Goal: Task Accomplishment & Management: Manage account settings

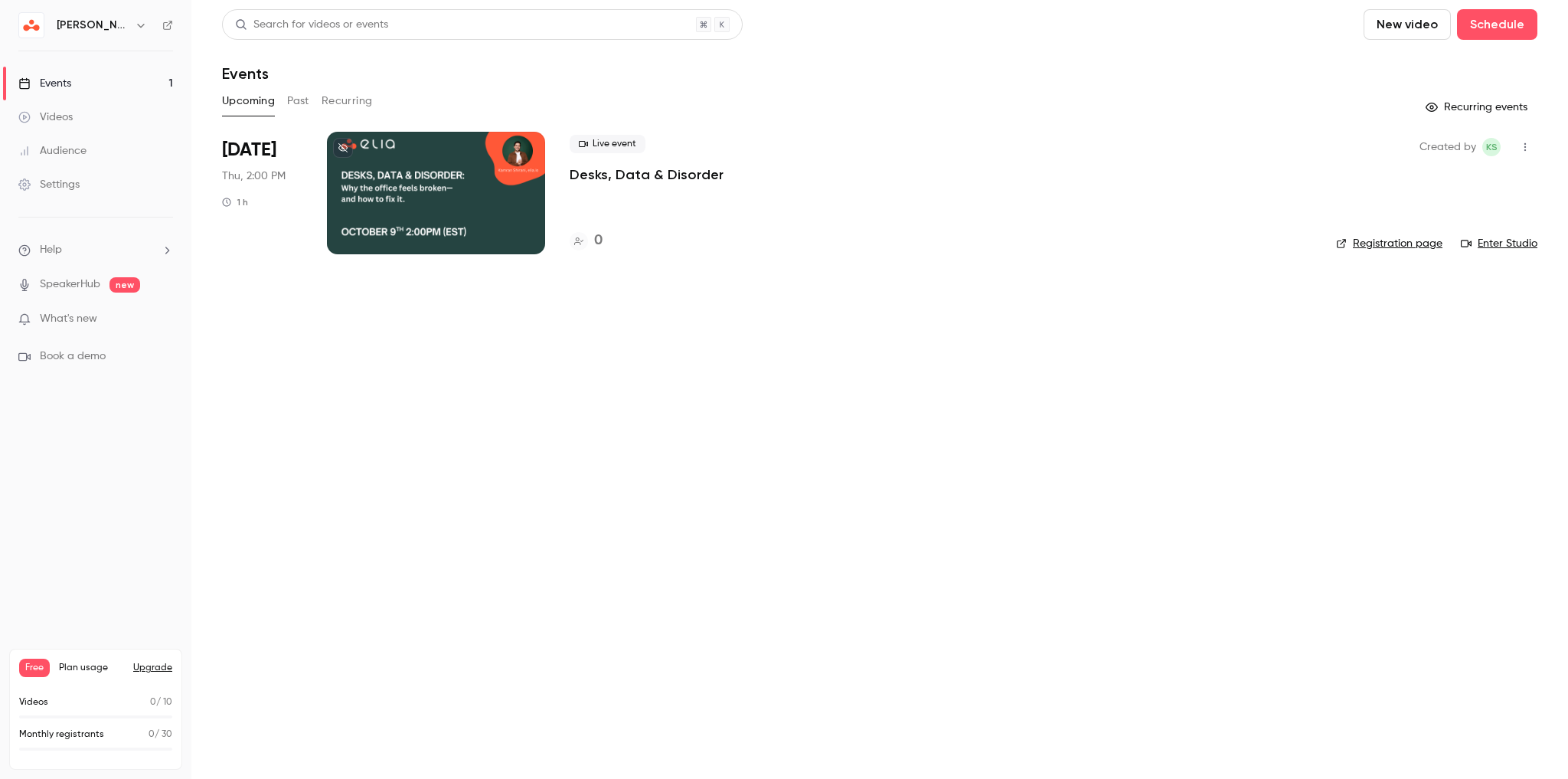
click at [346, 178] on div at bounding box center [436, 193] width 218 height 123
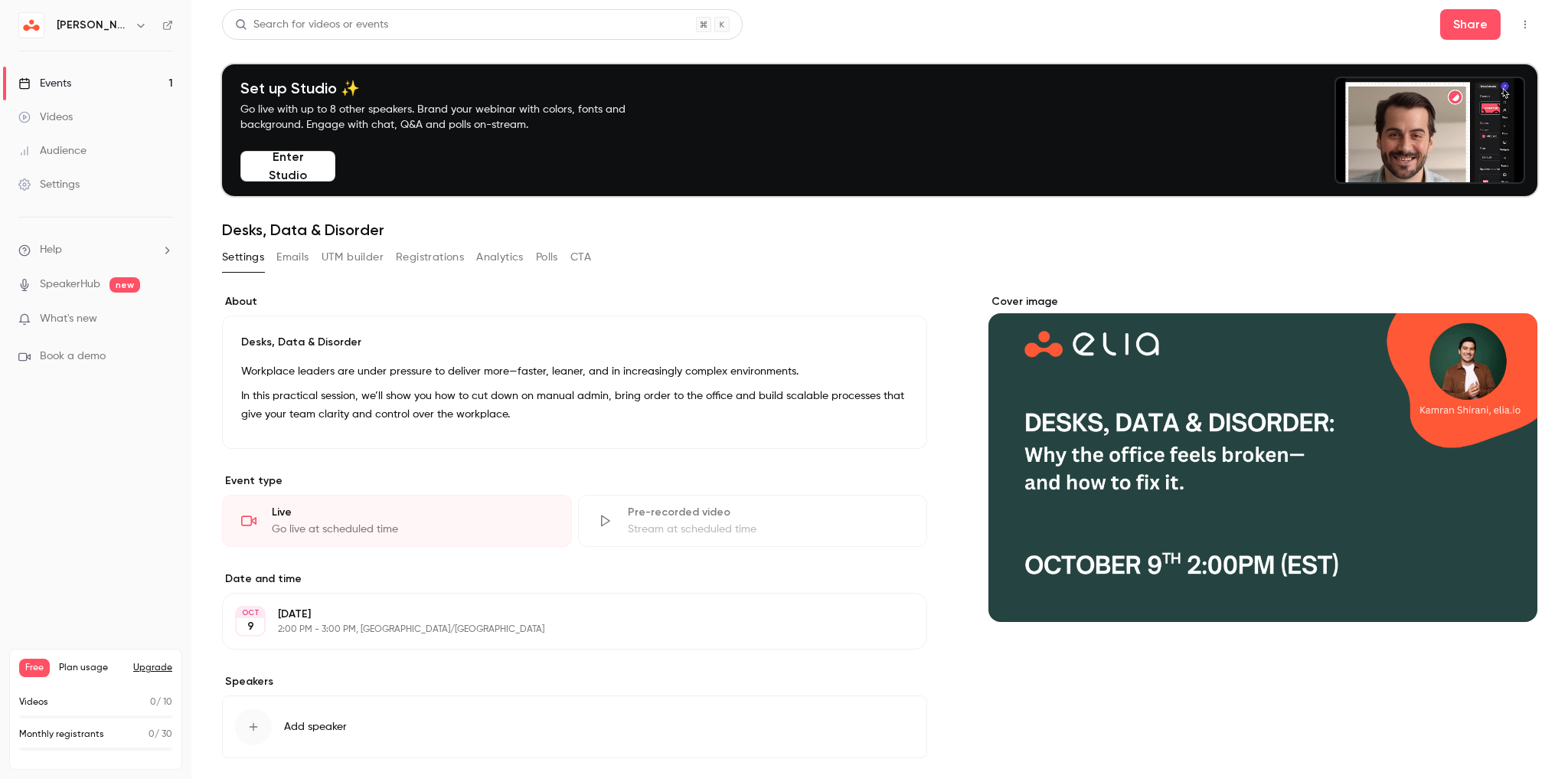
click at [474, 619] on p "[DATE]" at bounding box center [562, 614] width 568 height 15
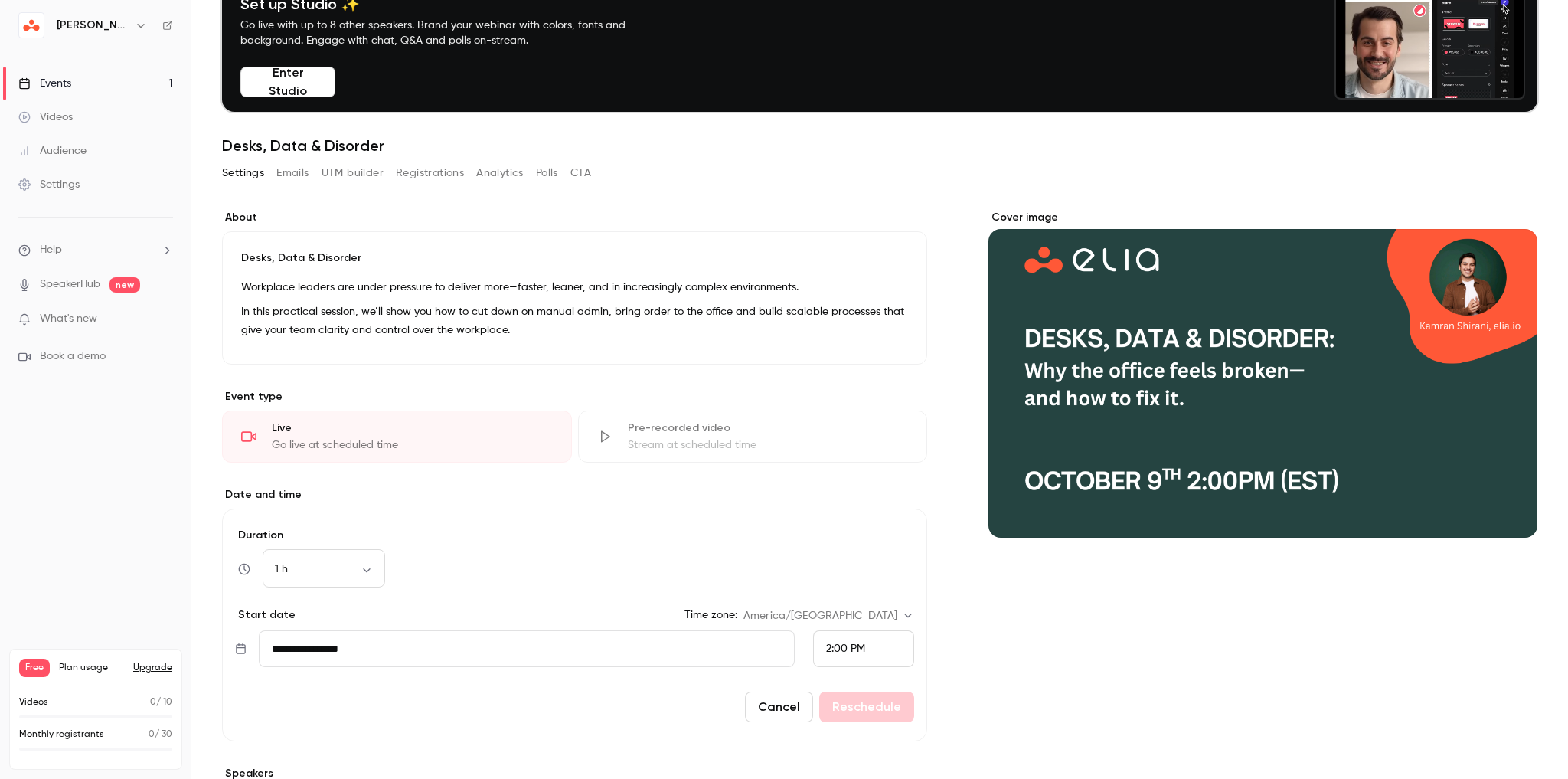
scroll to position [184, 0]
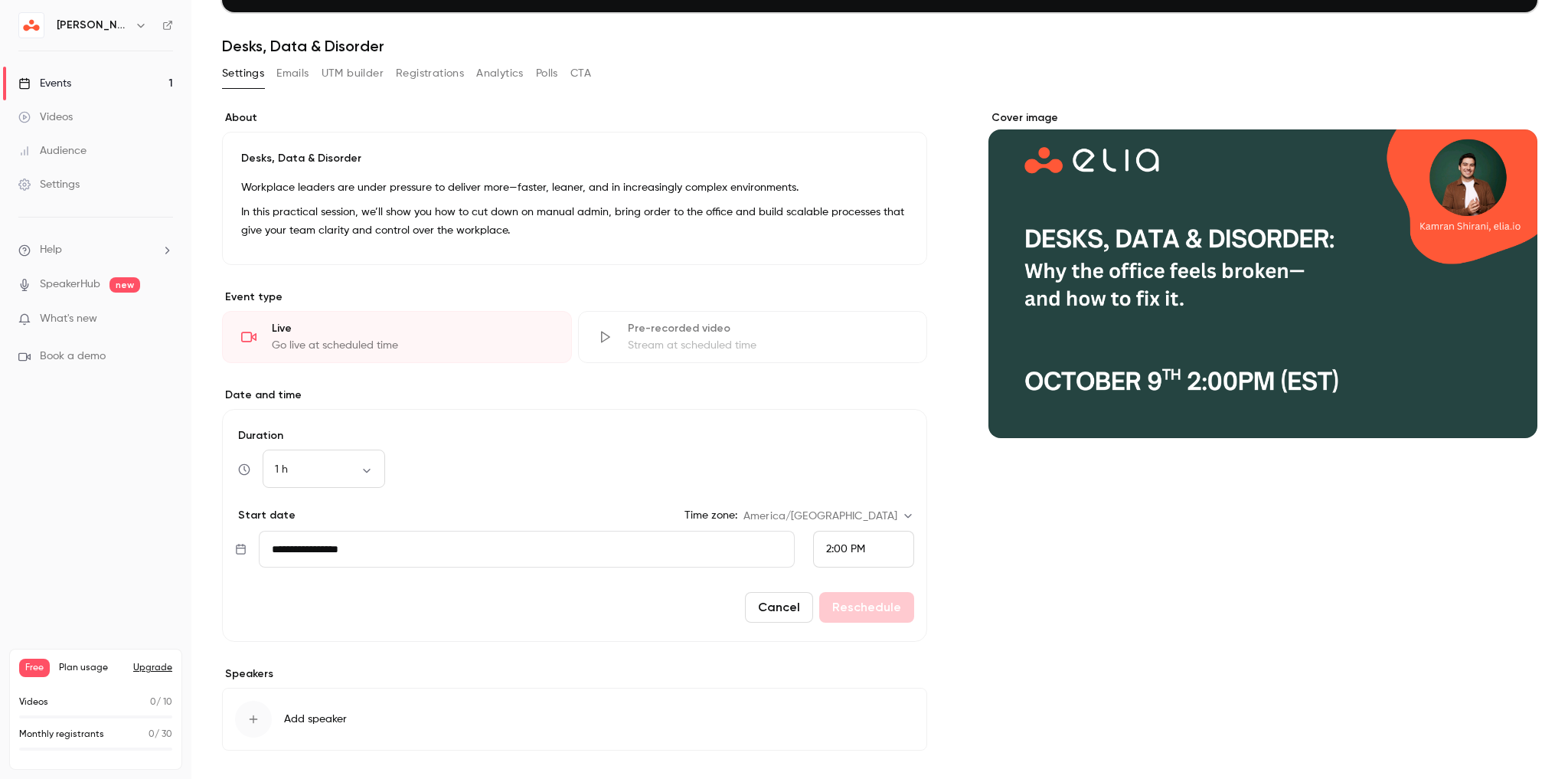
click at [461, 550] on input "**********" at bounding box center [527, 549] width 536 height 37
click at [469, 269] on button "Previous month" at bounding box center [458, 265] width 31 height 31
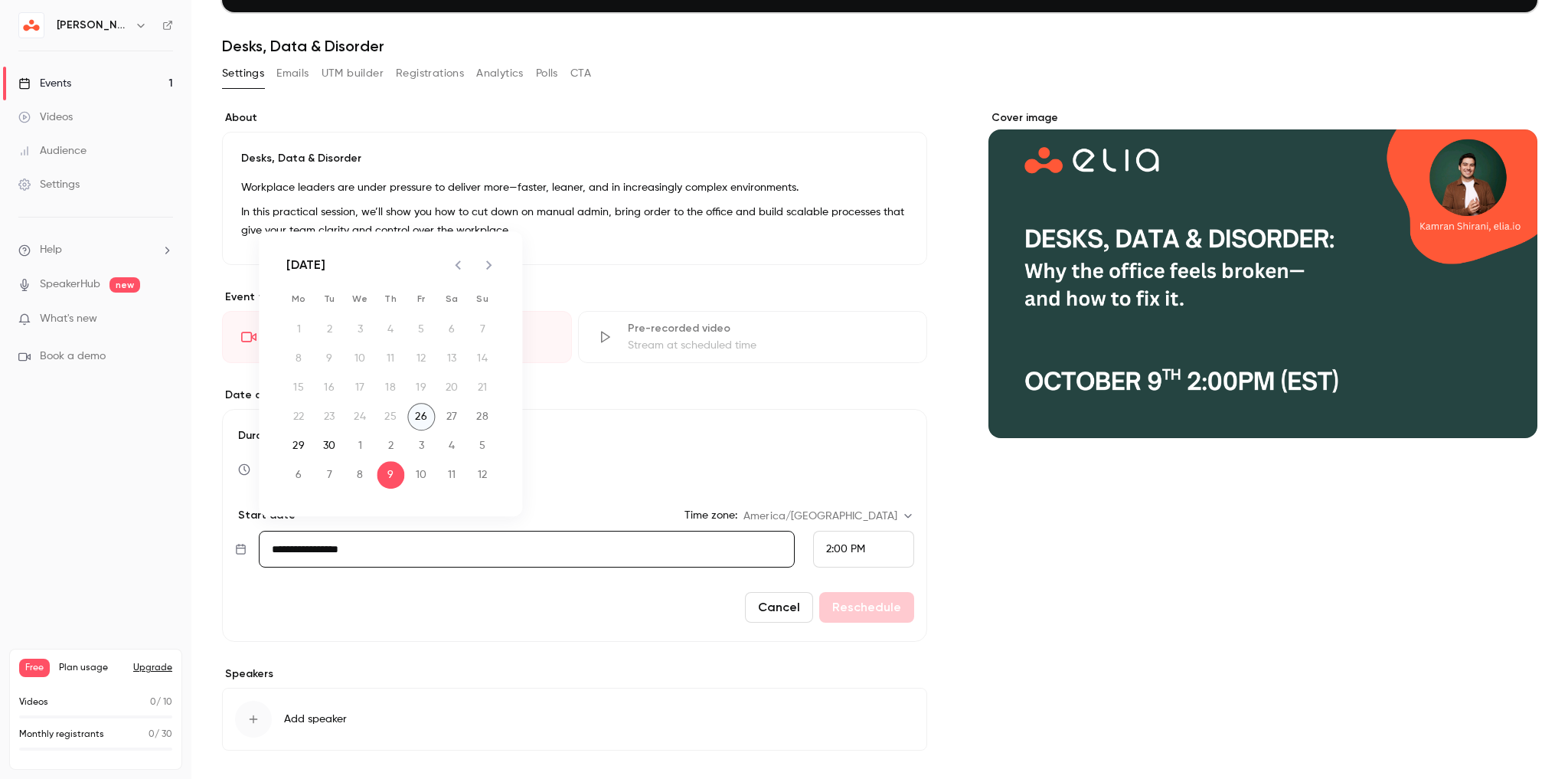
click at [421, 417] on button "26" at bounding box center [420, 417] width 28 height 28
type input "**********"
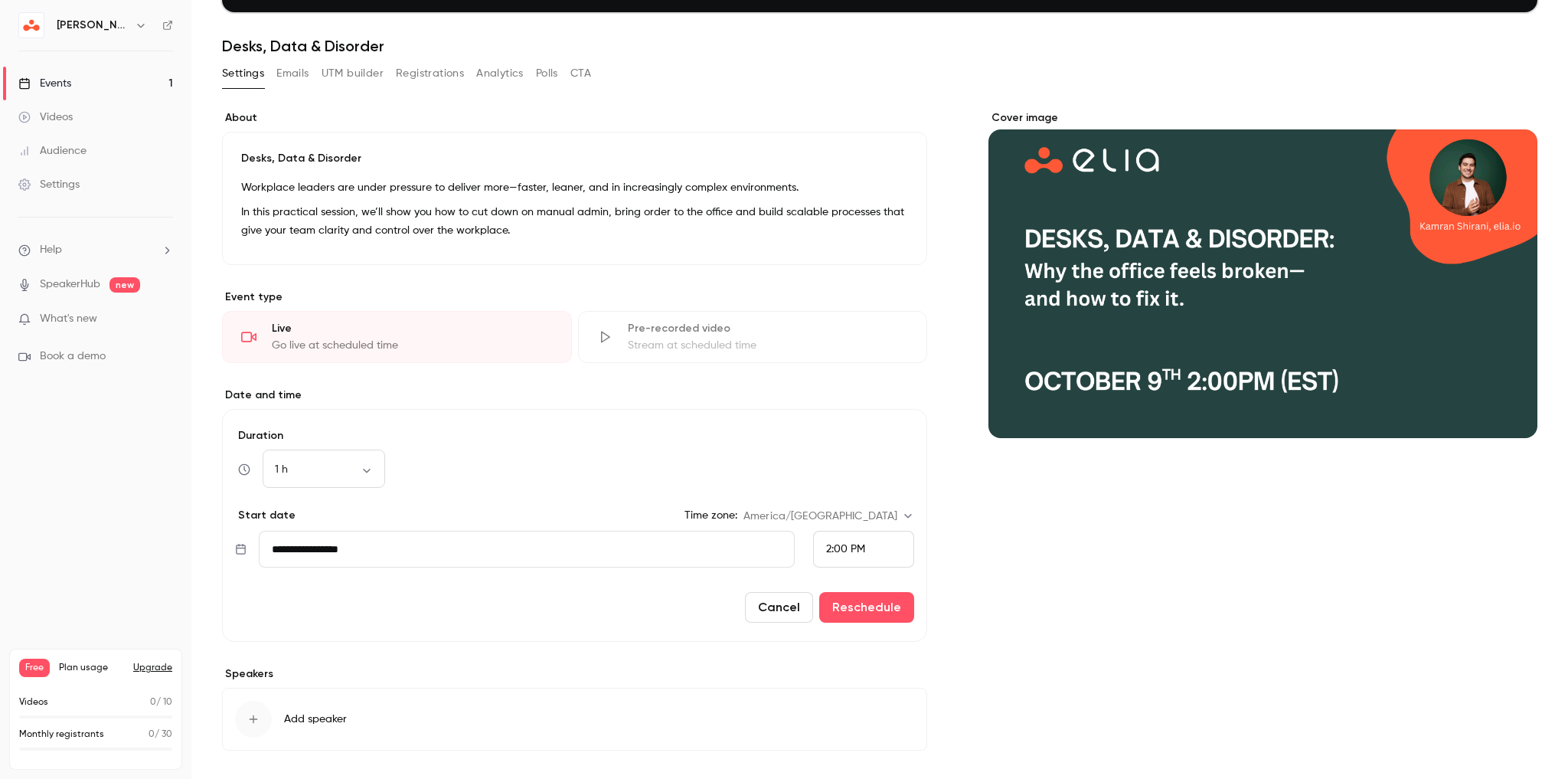
click at [858, 547] on span "2:00 PM" at bounding box center [845, 548] width 39 height 10
click at [859, 420] on span "1:00 PM" at bounding box center [841, 416] width 38 height 10
click at [871, 602] on button "Reschedule" at bounding box center [867, 607] width 95 height 31
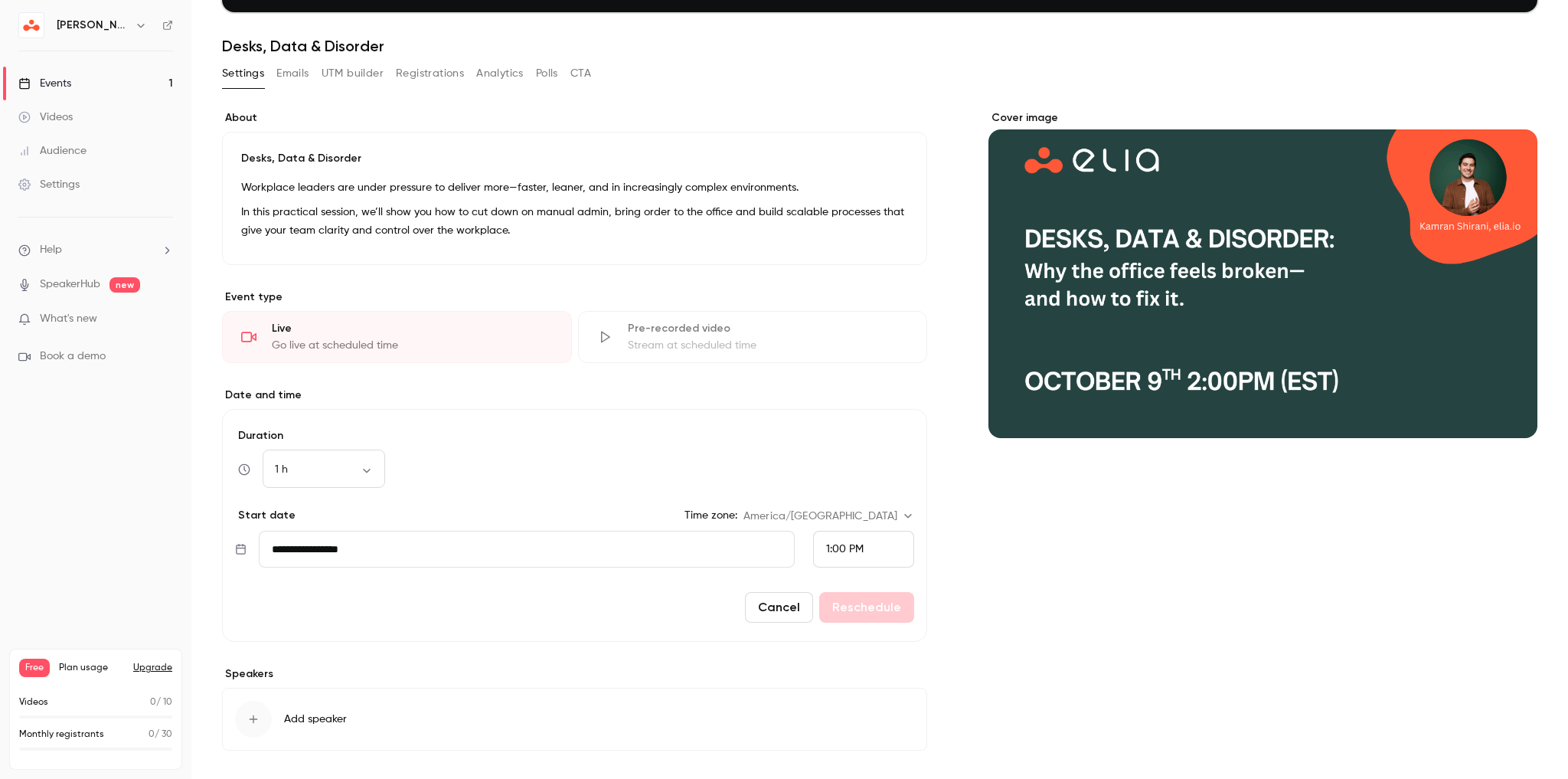
scroll to position [73, 0]
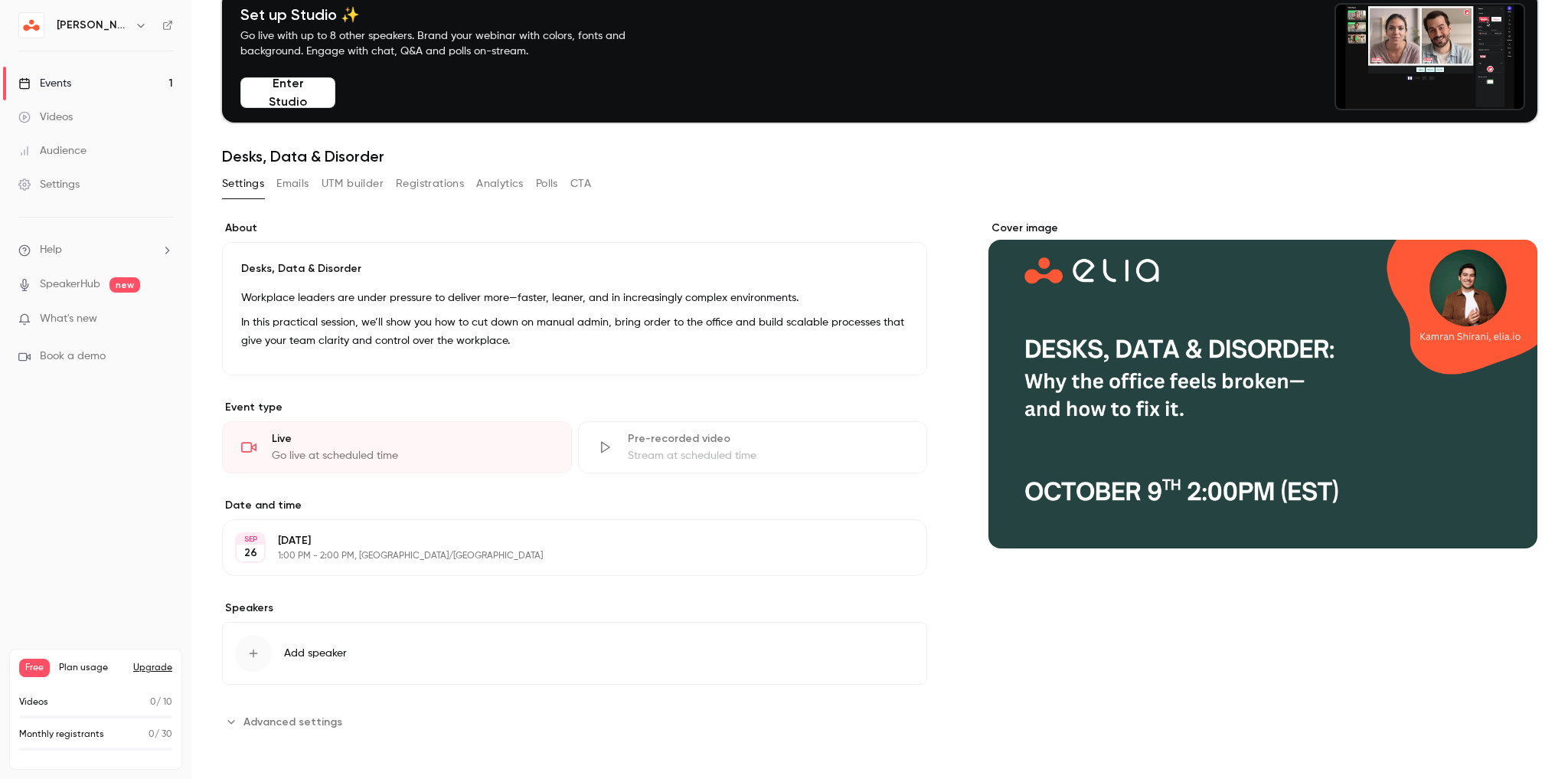
click at [306, 665] on button "Add speaker" at bounding box center [575, 653] width 705 height 63
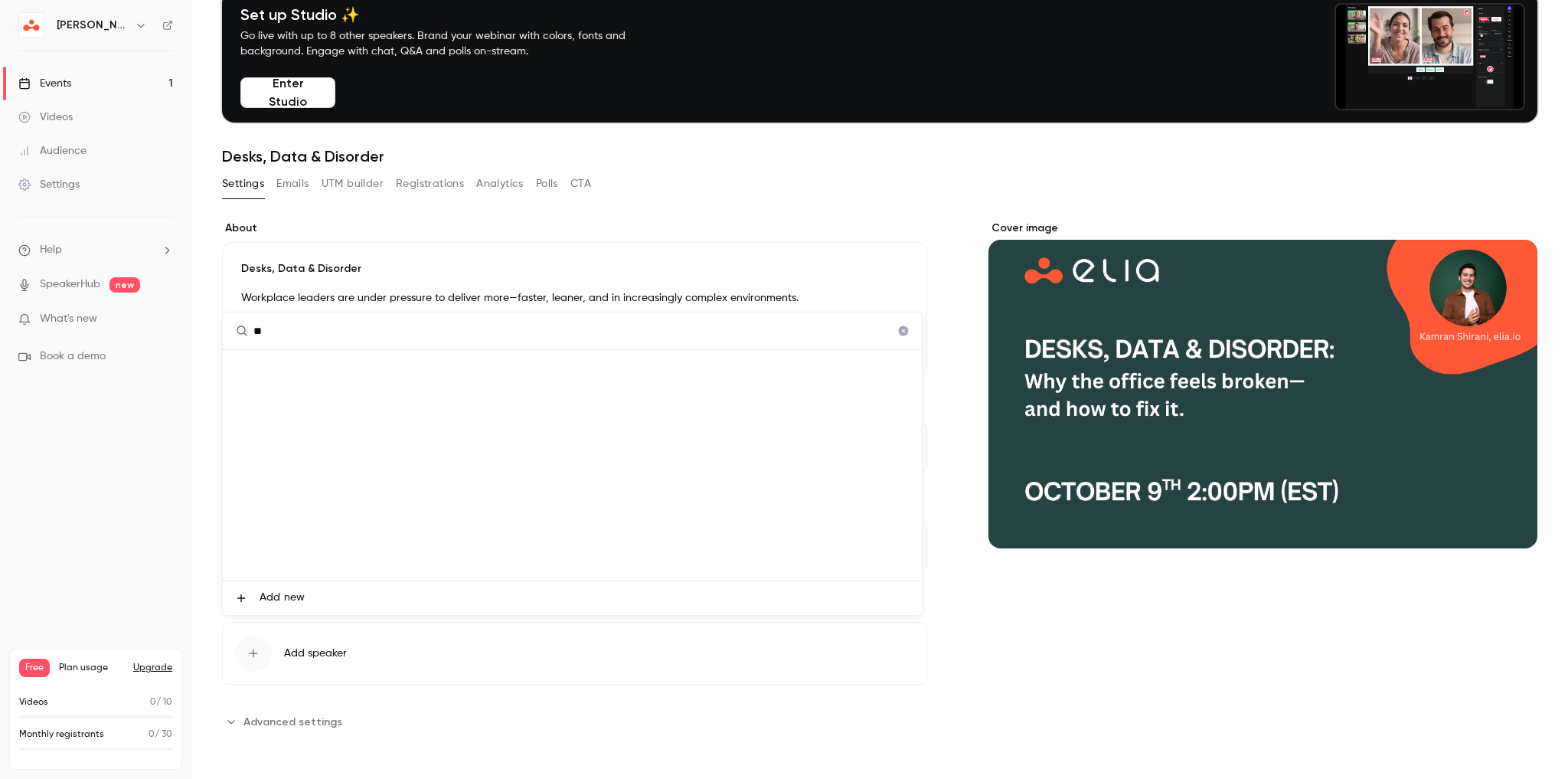
type input "*"
click at [947, 138] on div at bounding box center [784, 389] width 1568 height 779
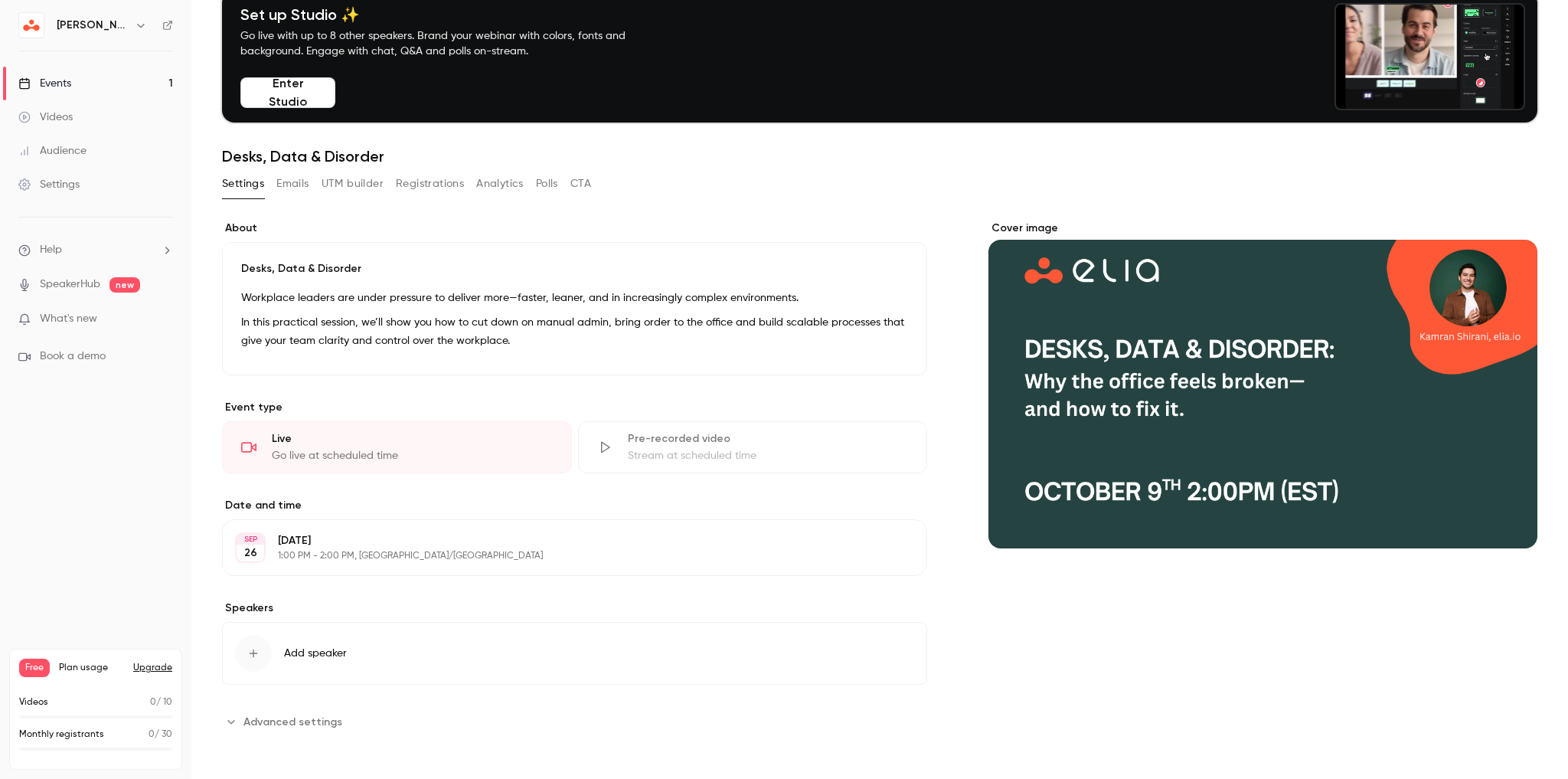
click at [426, 448] on div "Go live at scheduled time" at bounding box center [412, 456] width 281 height 15
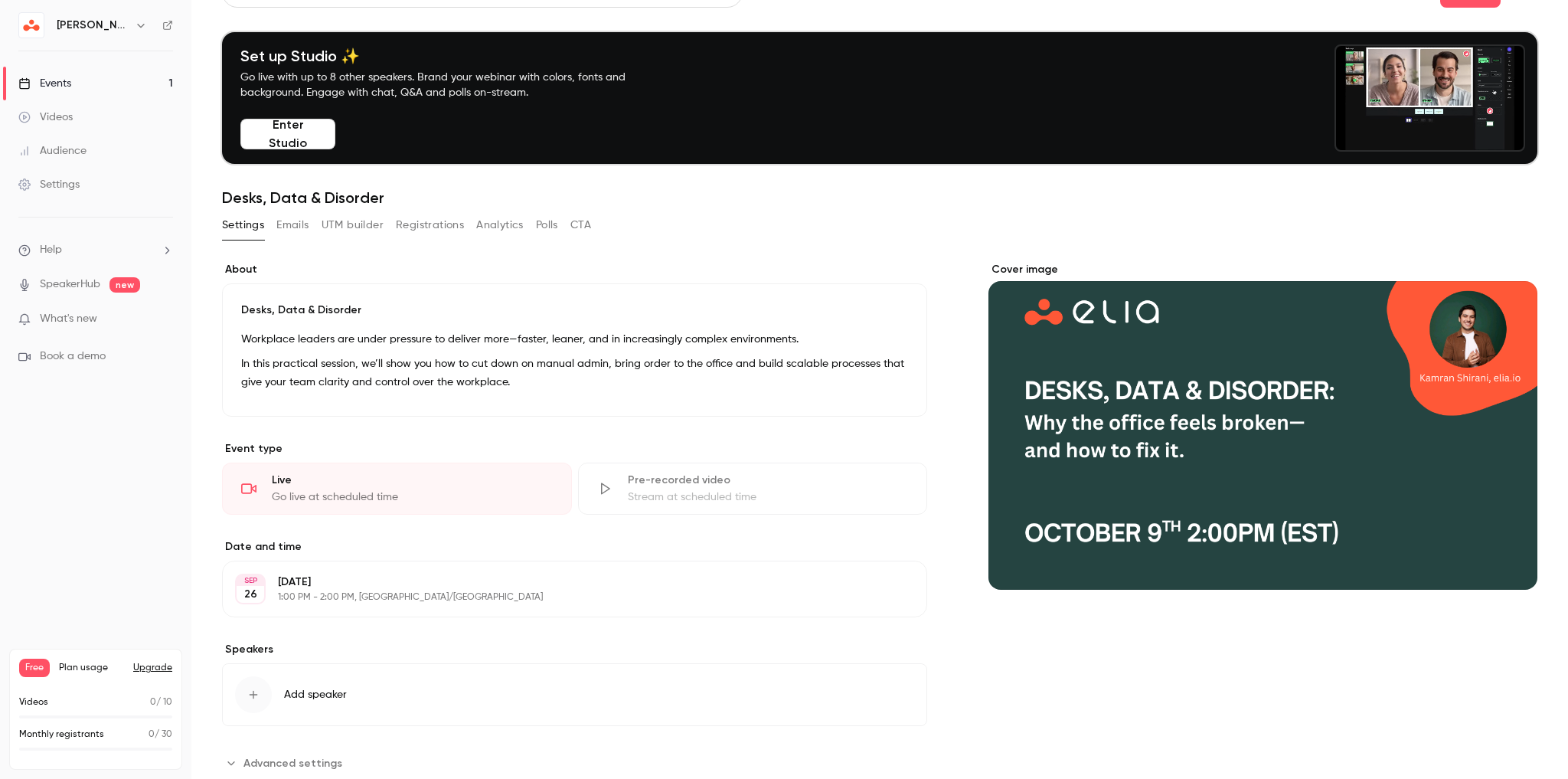
scroll to position [0, 0]
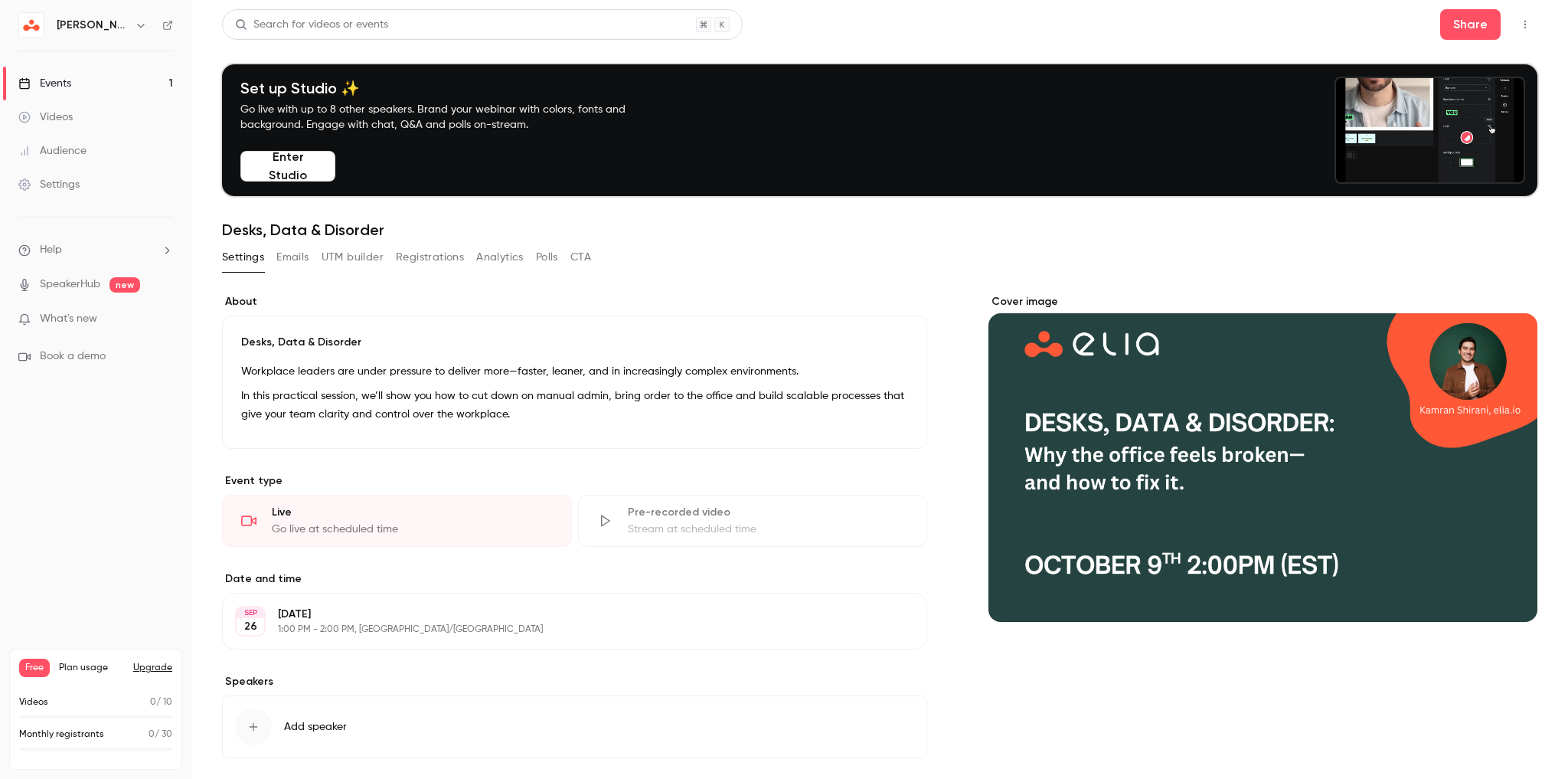
click at [301, 163] on button "Enter Studio" at bounding box center [288, 166] width 95 height 31
